Goal: Navigation & Orientation: Find specific page/section

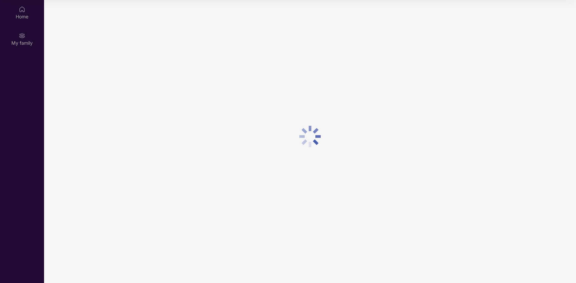
scroll to position [37, 0]
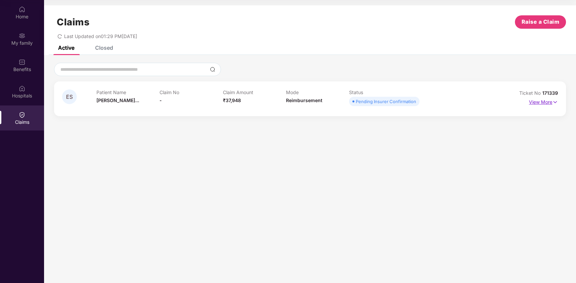
click at [545, 103] on p "View More" at bounding box center [543, 101] width 29 height 9
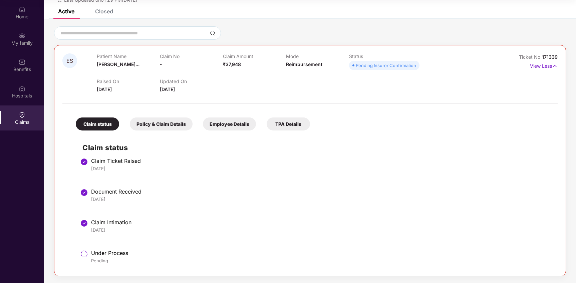
scroll to position [0, 0]
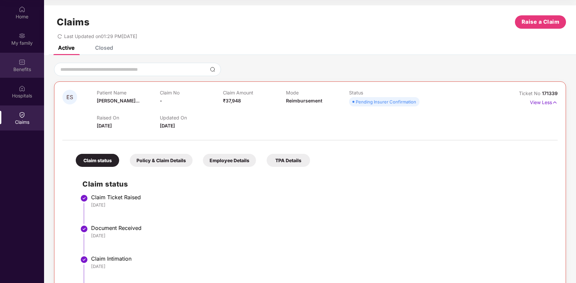
click at [19, 71] on div "Benefits" at bounding box center [22, 69] width 44 height 7
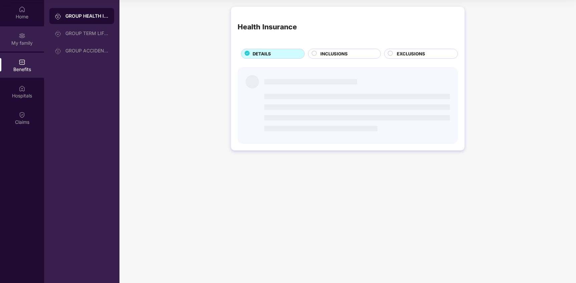
click at [22, 40] on div "My family" at bounding box center [22, 43] width 44 height 7
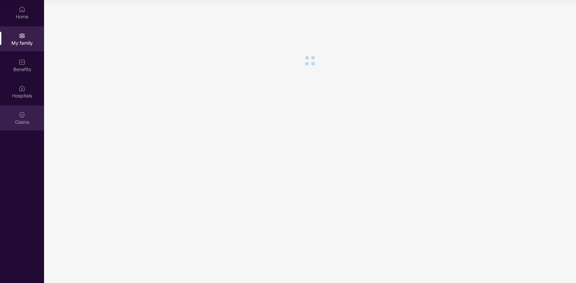
click at [17, 111] on div "Claims" at bounding box center [22, 118] width 44 height 25
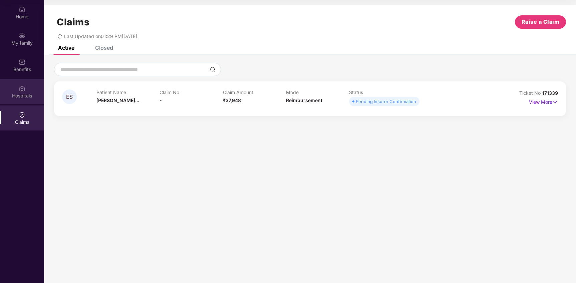
click at [20, 87] on img at bounding box center [22, 88] width 7 height 7
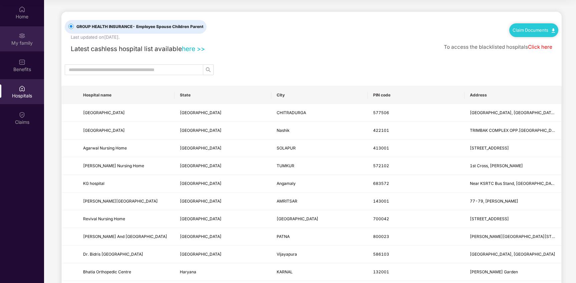
click at [22, 34] on img at bounding box center [22, 35] width 7 height 7
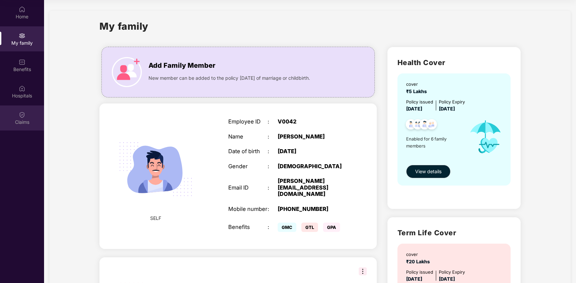
click at [24, 120] on div "Claims" at bounding box center [22, 122] width 44 height 7
